Goal: Task Accomplishment & Management: Manage account settings

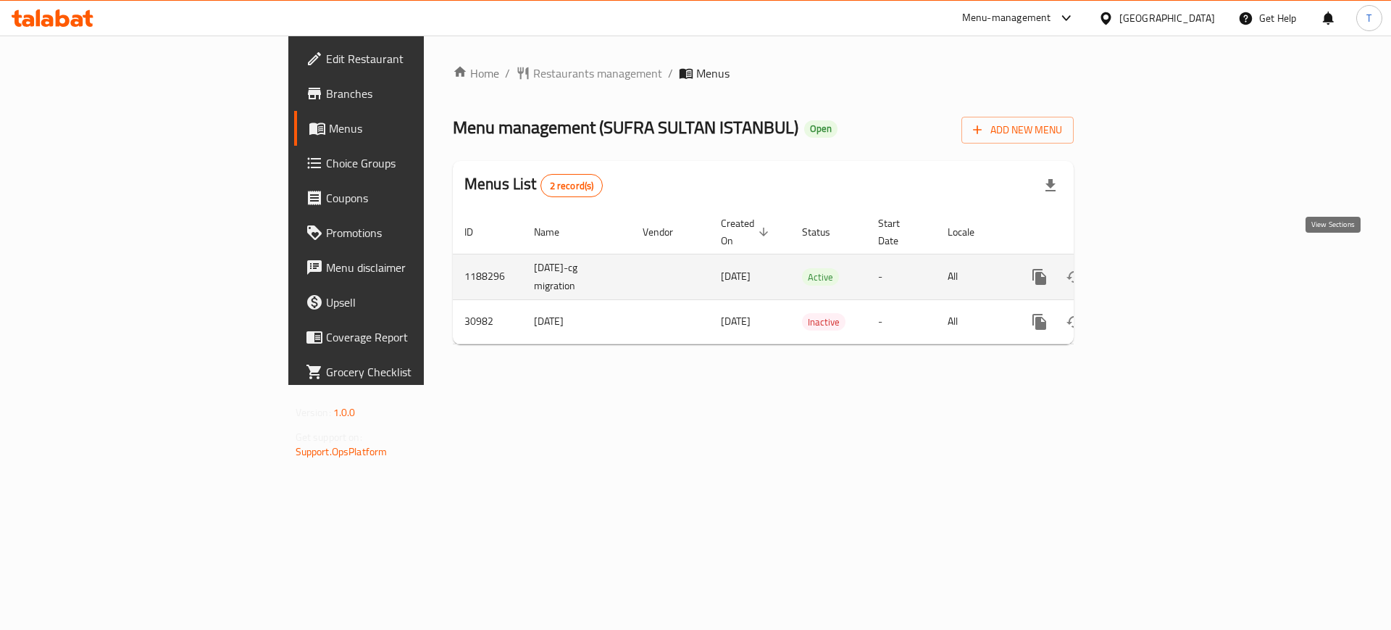
click at [1153, 268] on icon "enhanced table" at bounding box center [1144, 276] width 17 height 17
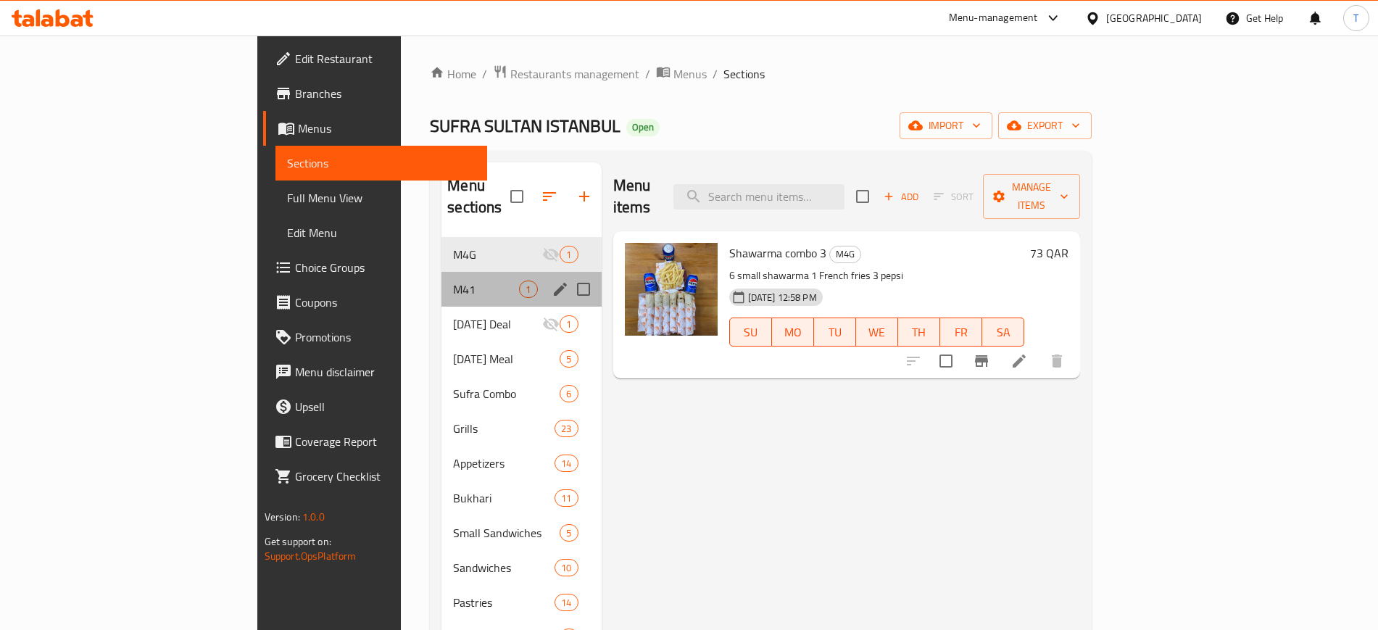
click at [451, 276] on div "M41 1" at bounding box center [520, 289] width 159 height 35
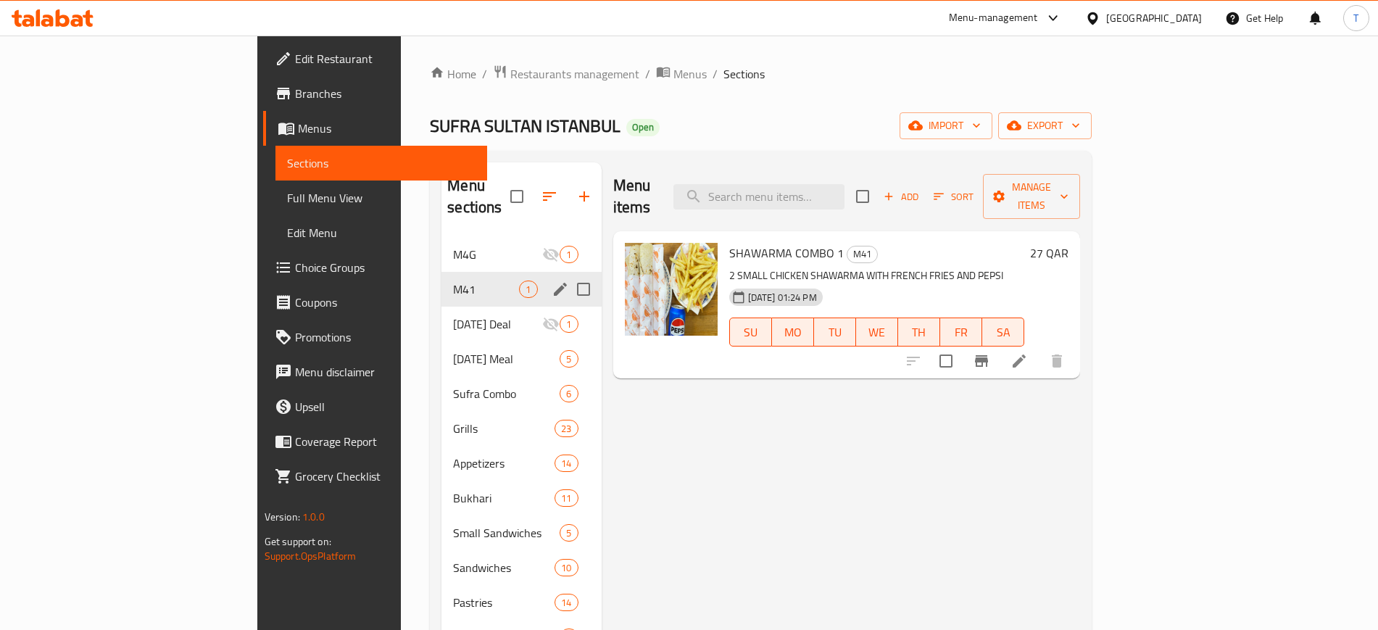
click at [551, 280] on icon "edit" at bounding box center [559, 288] width 17 height 17
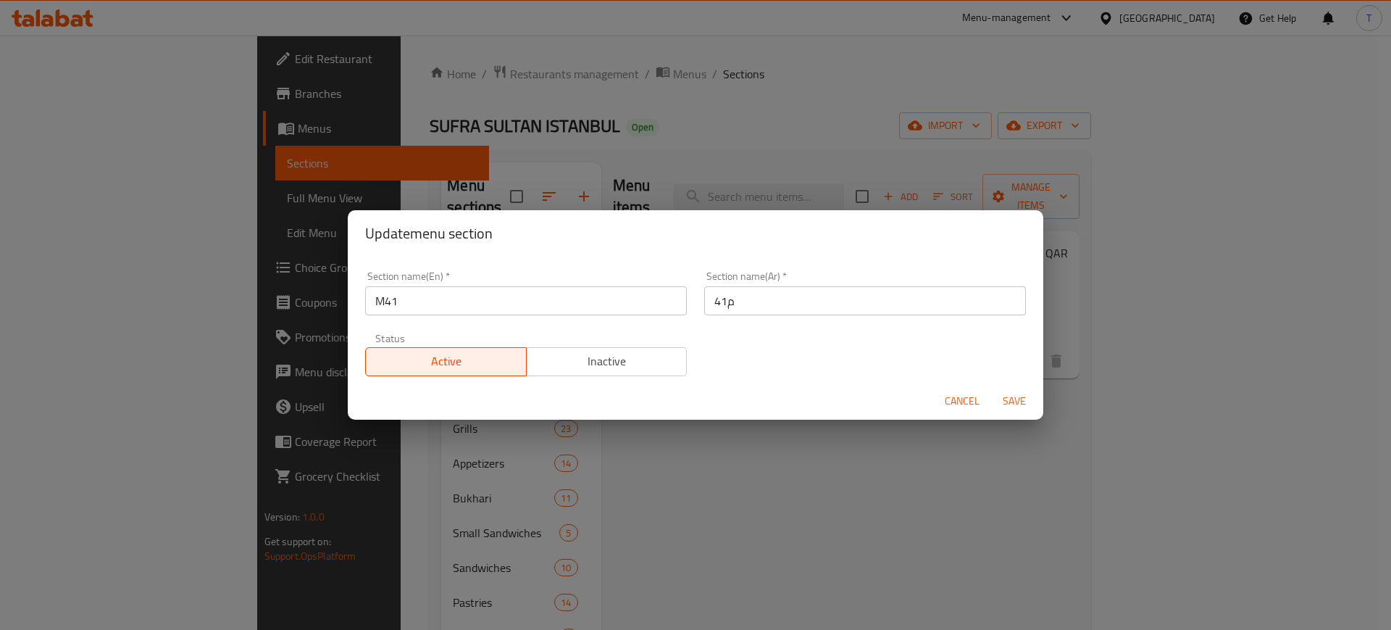
click at [463, 296] on input "M41" at bounding box center [526, 300] width 322 height 29
type input "M42"
click at [1010, 402] on span "Save" at bounding box center [1014, 401] width 35 height 18
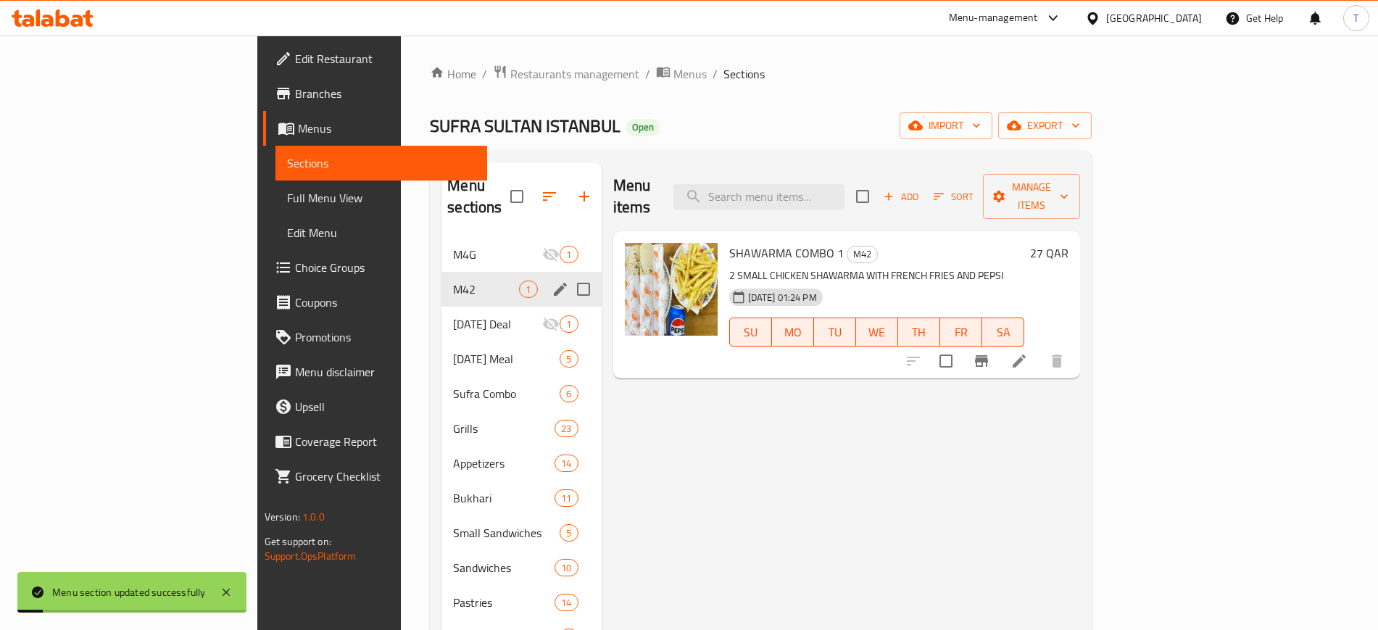
click at [551, 280] on icon "edit" at bounding box center [559, 288] width 17 height 17
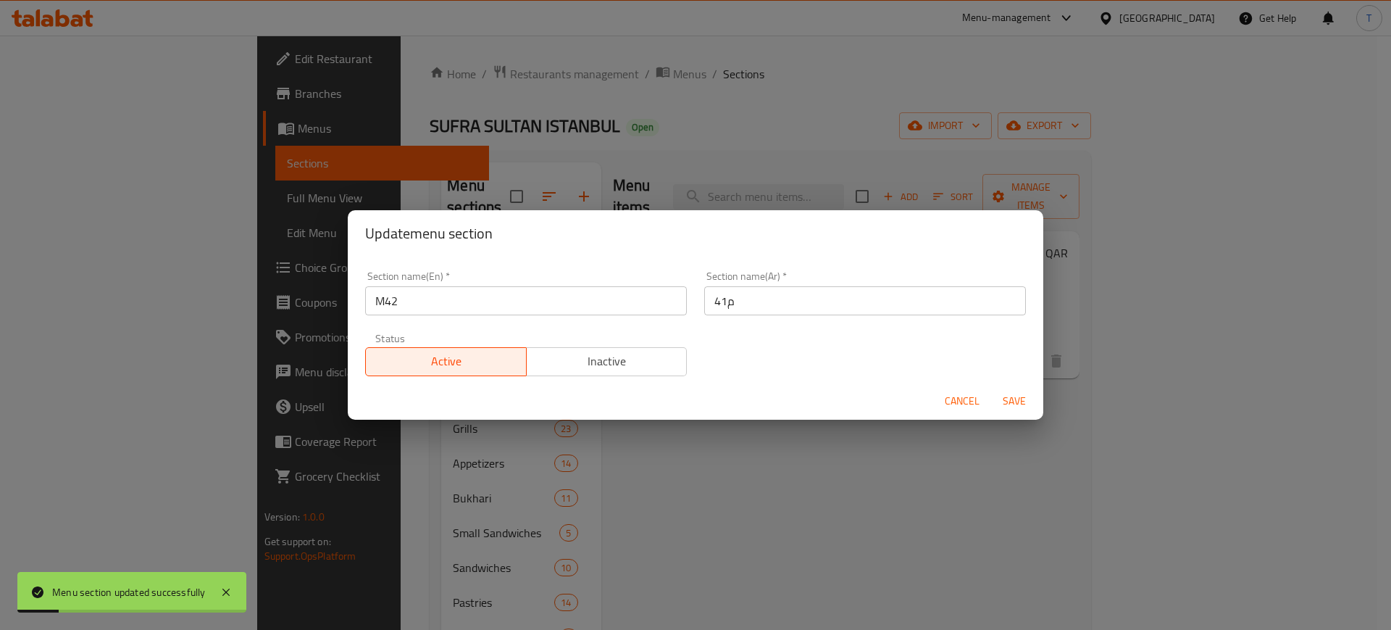
click at [449, 305] on input "M42" at bounding box center [526, 300] width 322 height 29
type input "M41"
click at [1012, 409] on span "Save" at bounding box center [1014, 401] width 35 height 18
